Goal: Information Seeking & Learning: Find specific fact

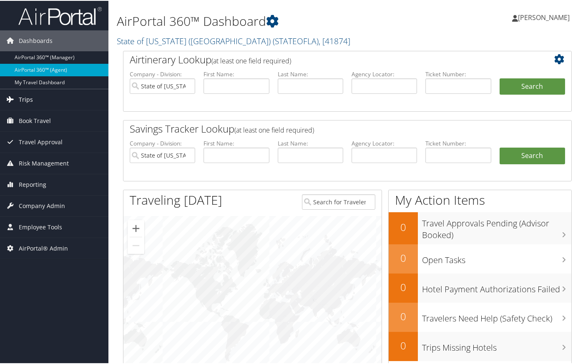
click at [35, 97] on link "Trips" at bounding box center [54, 98] width 108 height 21
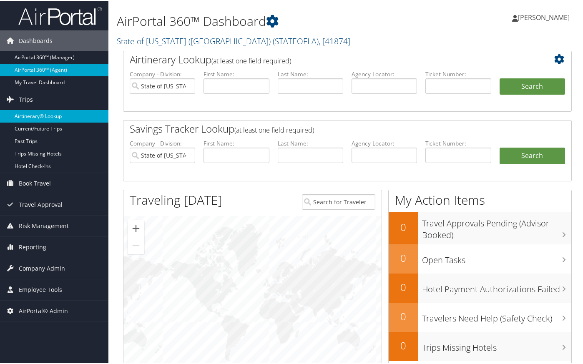
click at [41, 115] on link "Airtinerary® Lookup" at bounding box center [54, 115] width 108 height 13
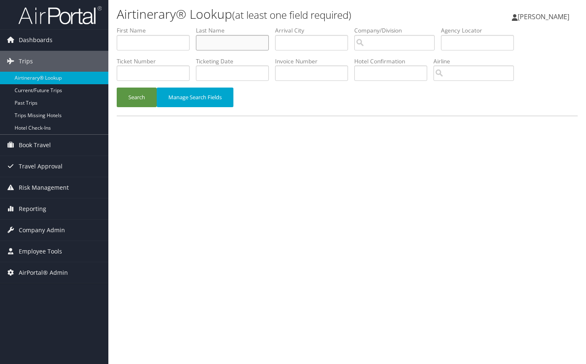
click at [215, 40] on input "text" at bounding box center [232, 42] width 73 height 15
paste input "BETANCOURT"
type input "BETANCOURT"
click at [136, 95] on button "Search" at bounding box center [137, 98] width 40 height 20
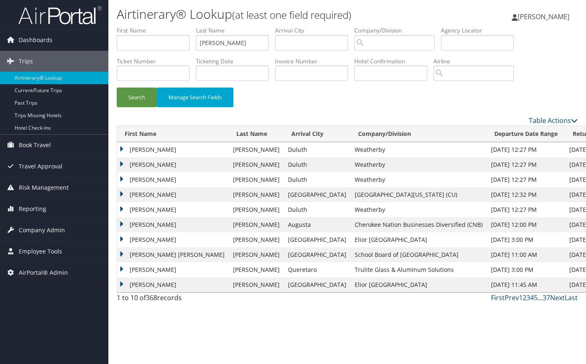
click at [123, 179] on td "Jose" at bounding box center [173, 179] width 112 height 15
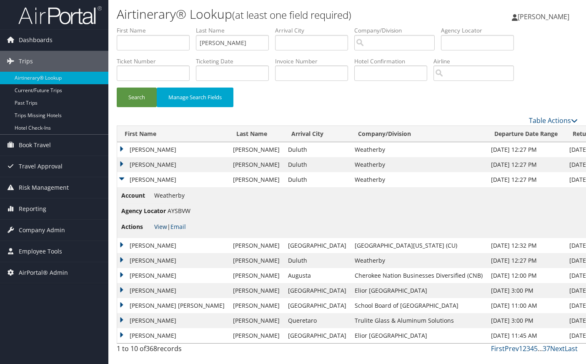
click at [160, 226] on link "View" at bounding box center [160, 227] width 13 height 8
drag, startPoint x: 244, startPoint y: 42, endPoint x: 156, endPoint y: 37, distance: 88.5
click at [156, 26] on ul "First Name Last Name BETANCOURT Departure City Arrival City Company/Division Ai…" at bounding box center [347, 26] width 461 height 0
click at [393, 75] on input "text" at bounding box center [391, 72] width 73 height 15
paste input "95384SF000014"
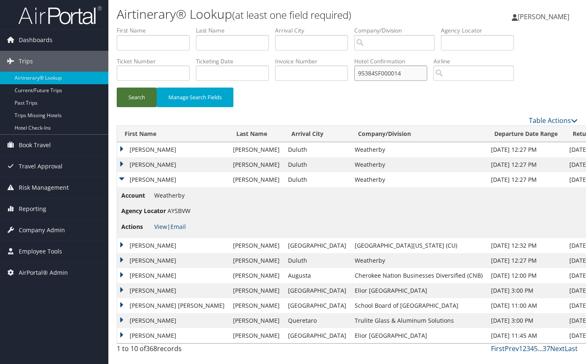
type input "95384SF000014"
click at [148, 98] on button "Search" at bounding box center [137, 98] width 40 height 20
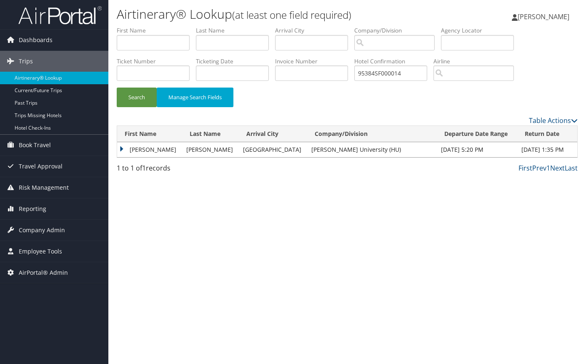
click at [122, 148] on td "CLAUDIA DE LAS MERCEDES" at bounding box center [149, 149] width 65 height 15
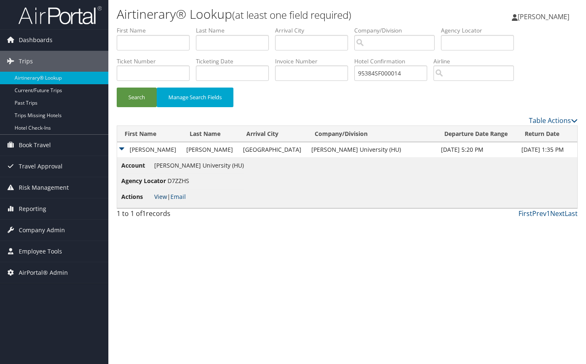
click at [161, 199] on link "View" at bounding box center [160, 197] width 13 height 8
click at [58, 249] on span "Employee Tools" at bounding box center [40, 251] width 43 height 21
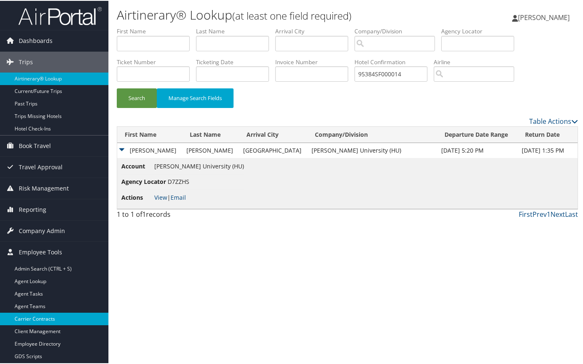
click at [43, 315] on link "Carrier Contracts" at bounding box center [54, 318] width 108 height 13
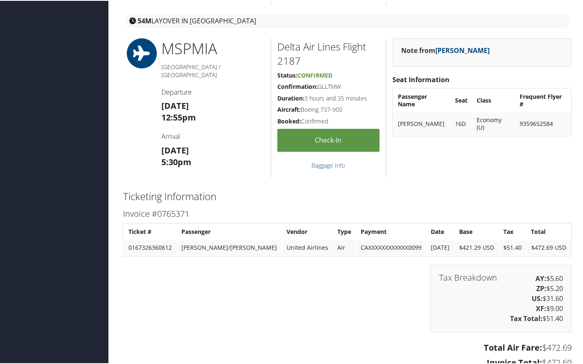
scroll to position [1112, 0]
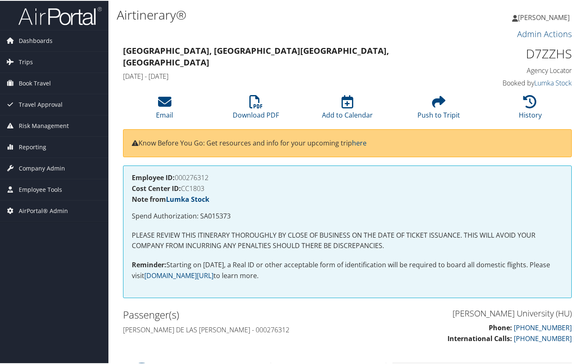
click at [544, 54] on h1 "D7ZZHS" at bounding box center [520, 53] width 103 height 18
copy h1 "D7ZZHS"
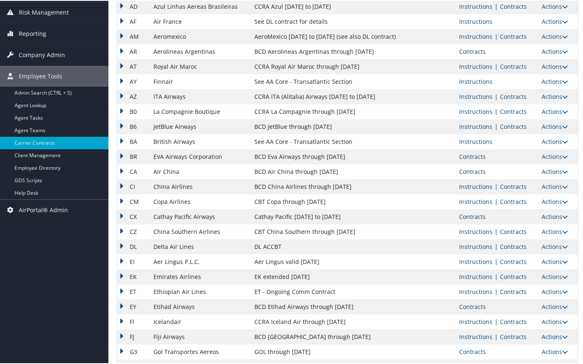
scroll to position [139, 0]
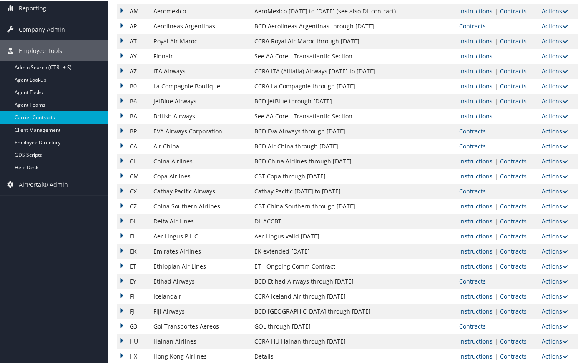
click at [507, 225] on td "Instructions | Contracts" at bounding box center [496, 220] width 83 height 15
click at [507, 220] on link "Contracts" at bounding box center [513, 220] width 27 height 8
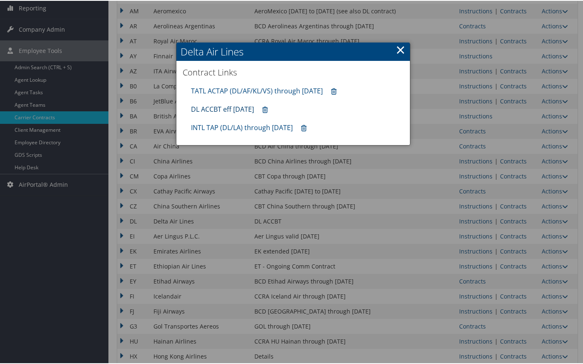
click at [234, 107] on link "DL ACCBT eff [DATE]" at bounding box center [222, 108] width 63 height 9
click at [396, 46] on link "×" at bounding box center [401, 48] width 10 height 17
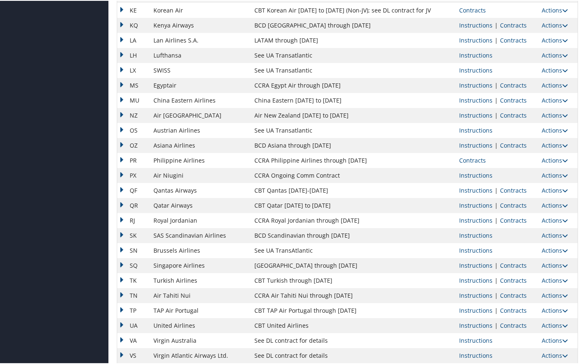
scroll to position [588, 0]
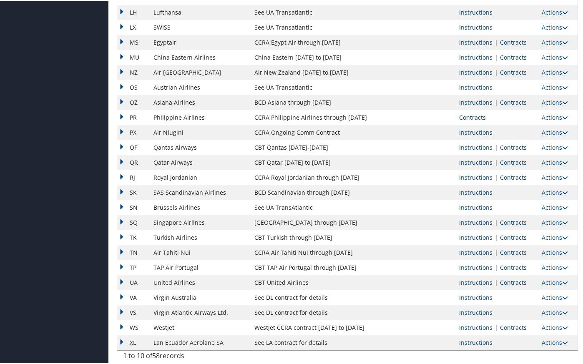
click at [511, 279] on link "Contracts" at bounding box center [513, 282] width 27 height 8
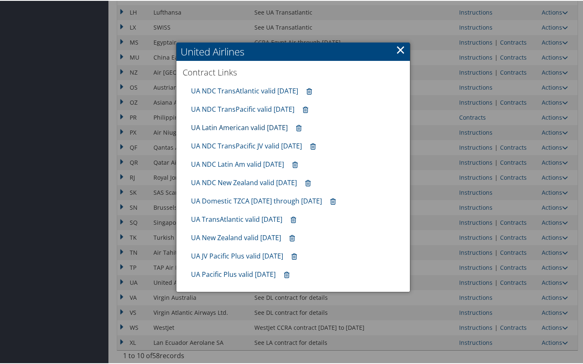
click at [241, 128] on link "UA Latin American valid [DATE]" at bounding box center [239, 126] width 97 height 9
click at [234, 221] on link "UA TransAtlantic valid [DATE]" at bounding box center [236, 218] width 91 height 9
